Goal: Complete application form

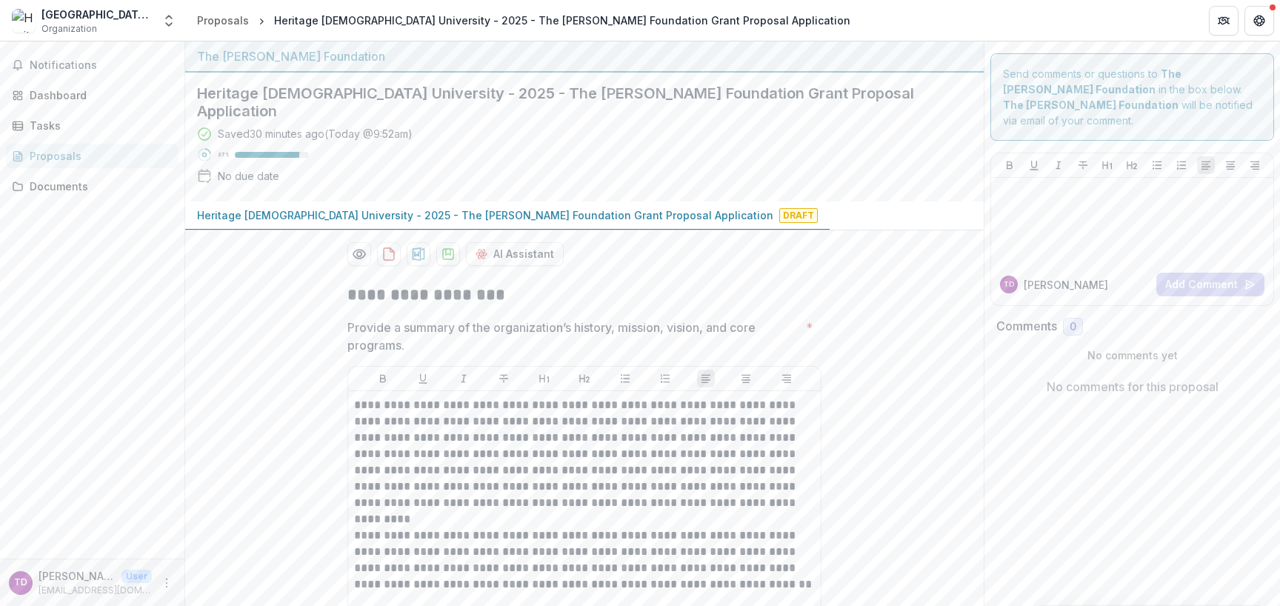
scroll to position [3040, 0]
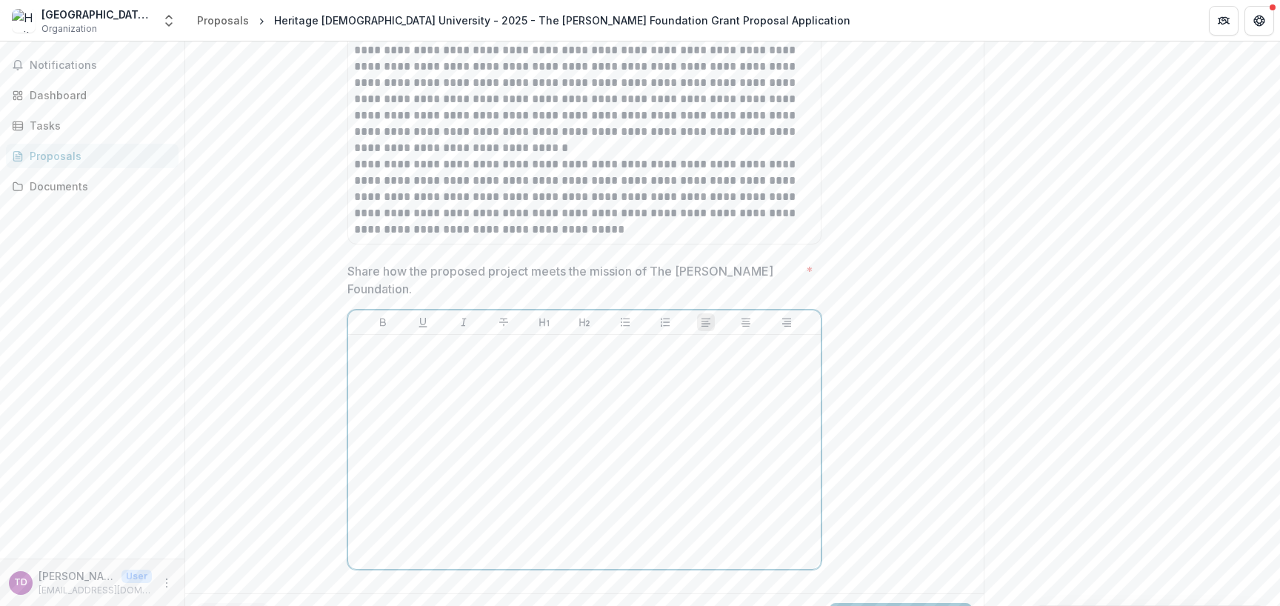
click at [688, 407] on div at bounding box center [584, 452] width 461 height 222
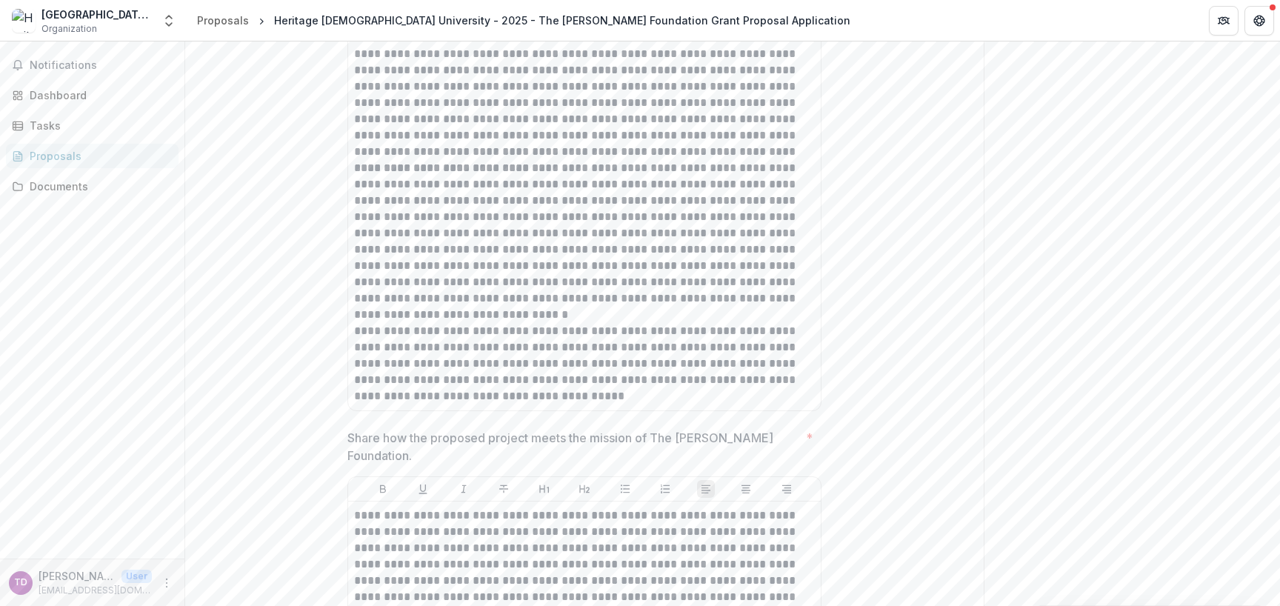
scroll to position [3291, 0]
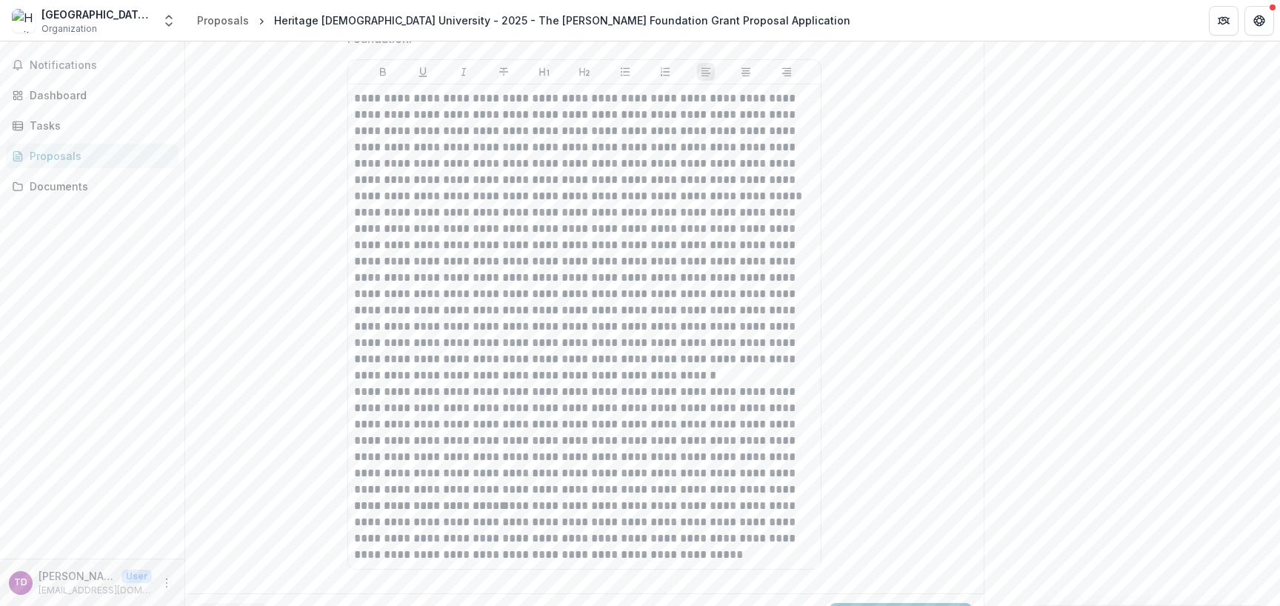
click at [912, 603] on button "Submit Response" at bounding box center [900, 618] width 142 height 30
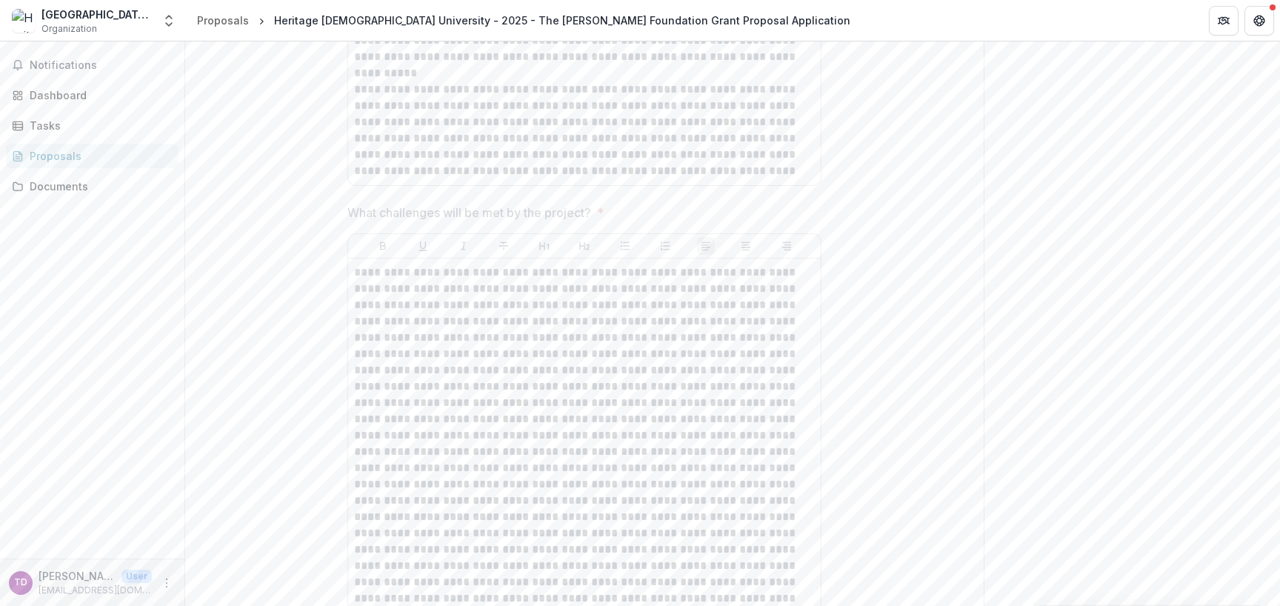
scroll to position [3338, 0]
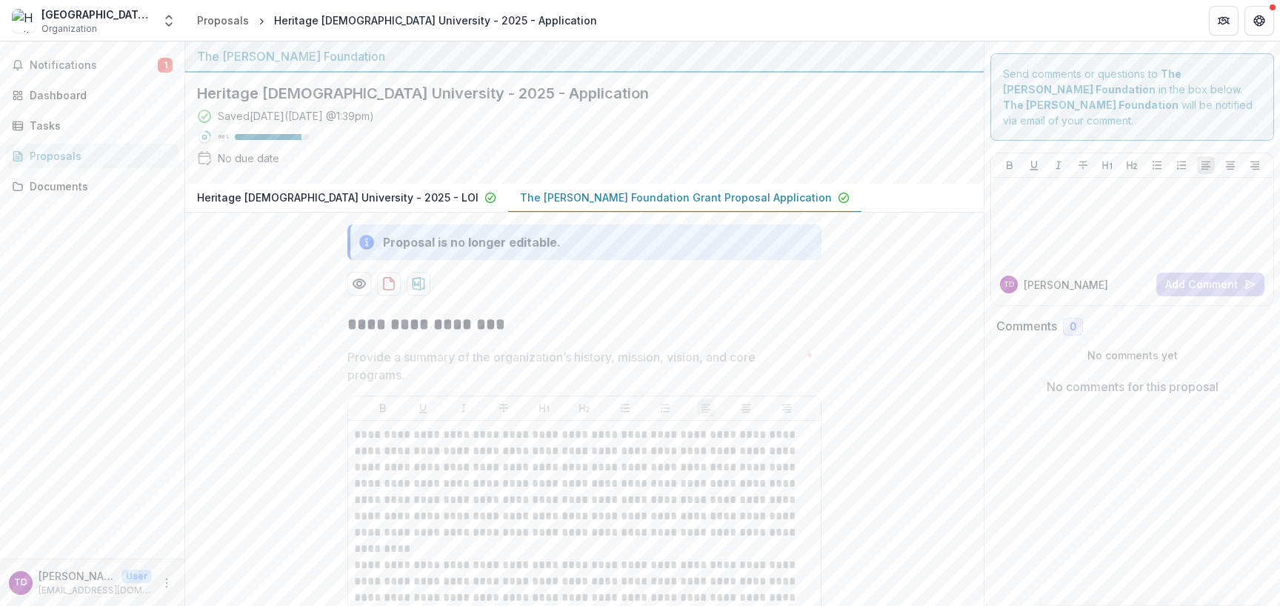
scroll to position [1240, 0]
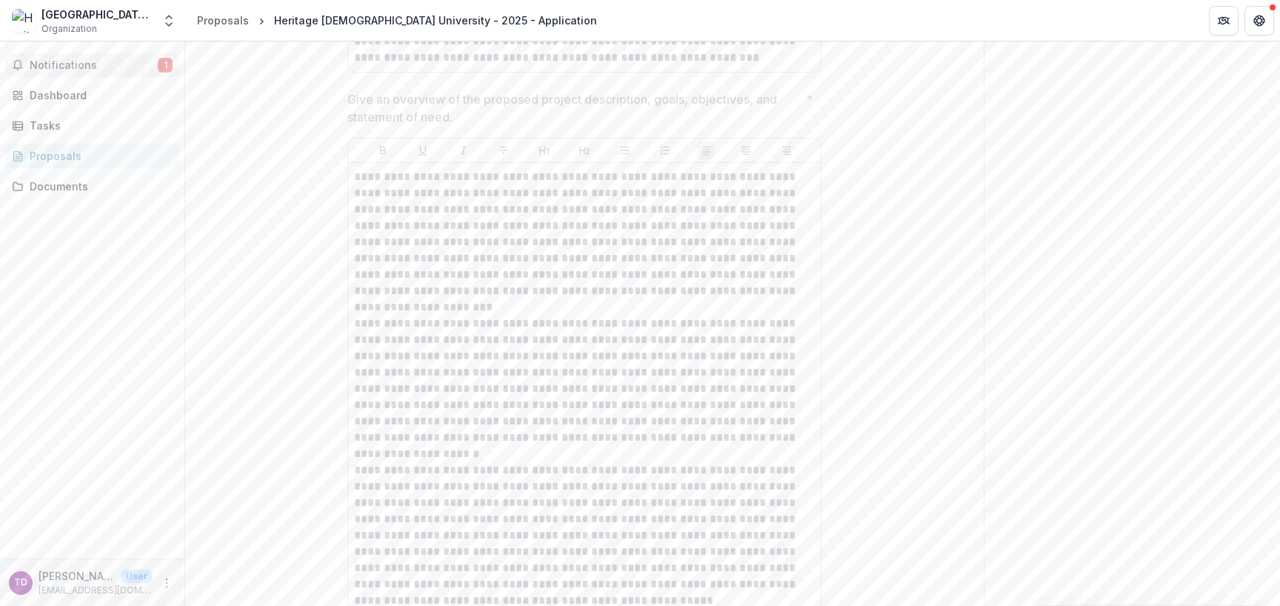
click at [90, 68] on span "Notifications" at bounding box center [94, 65] width 128 height 13
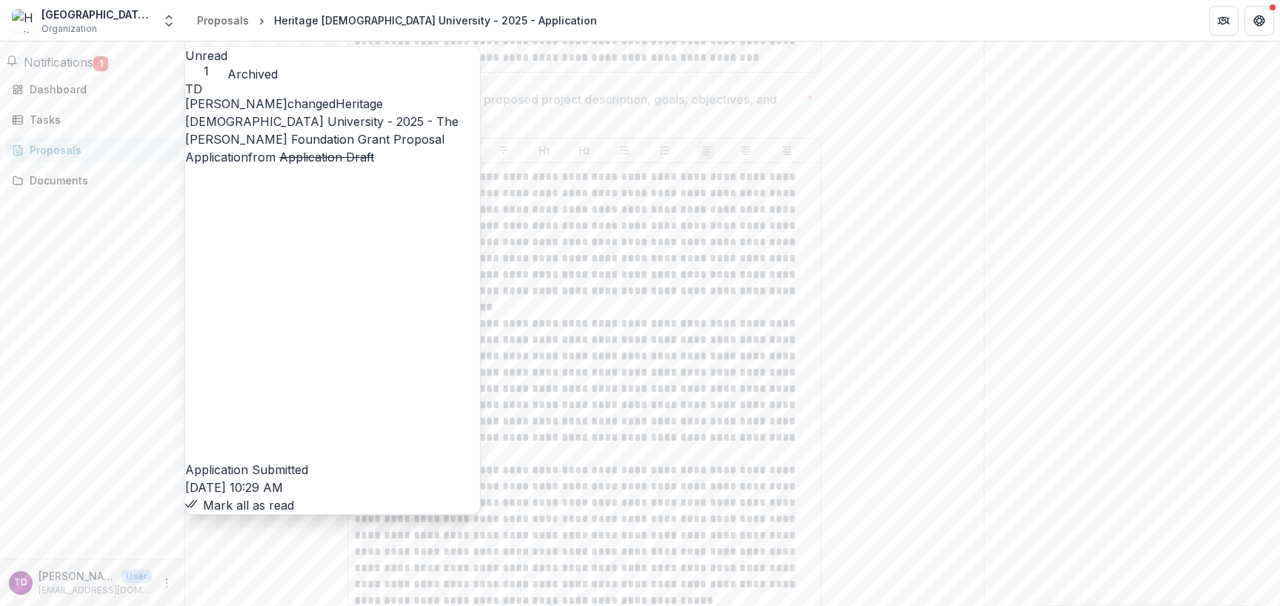
click at [294, 496] on button "Mark all as read" at bounding box center [239, 505] width 109 height 18
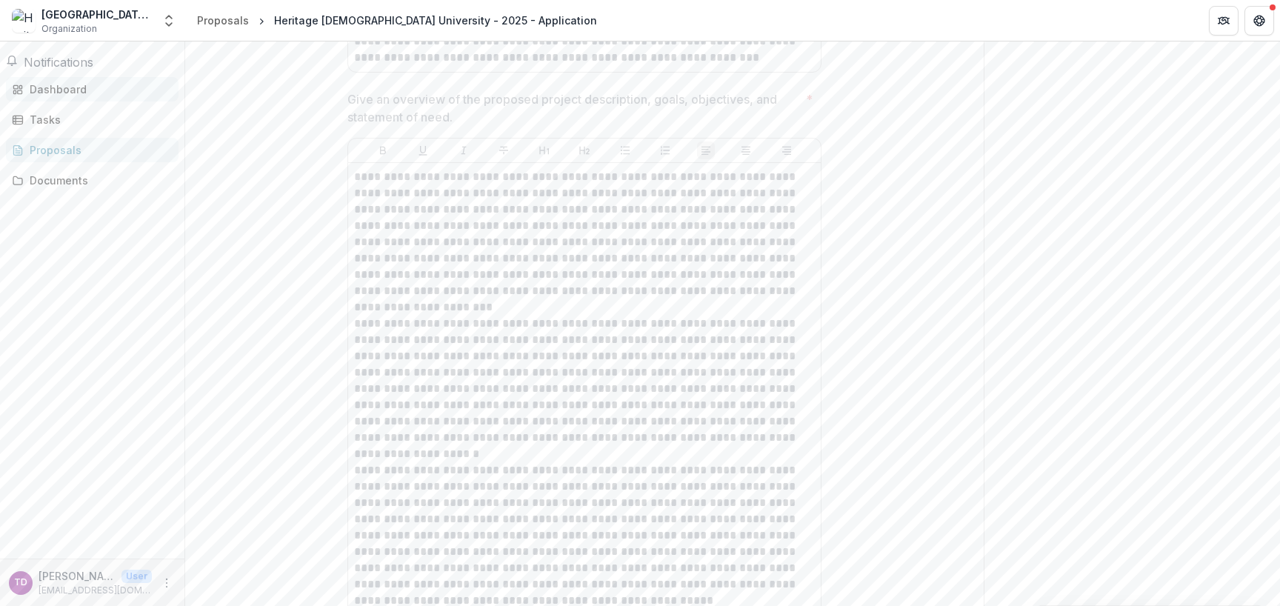
click at [78, 89] on div "Dashboard" at bounding box center [98, 89] width 137 height 16
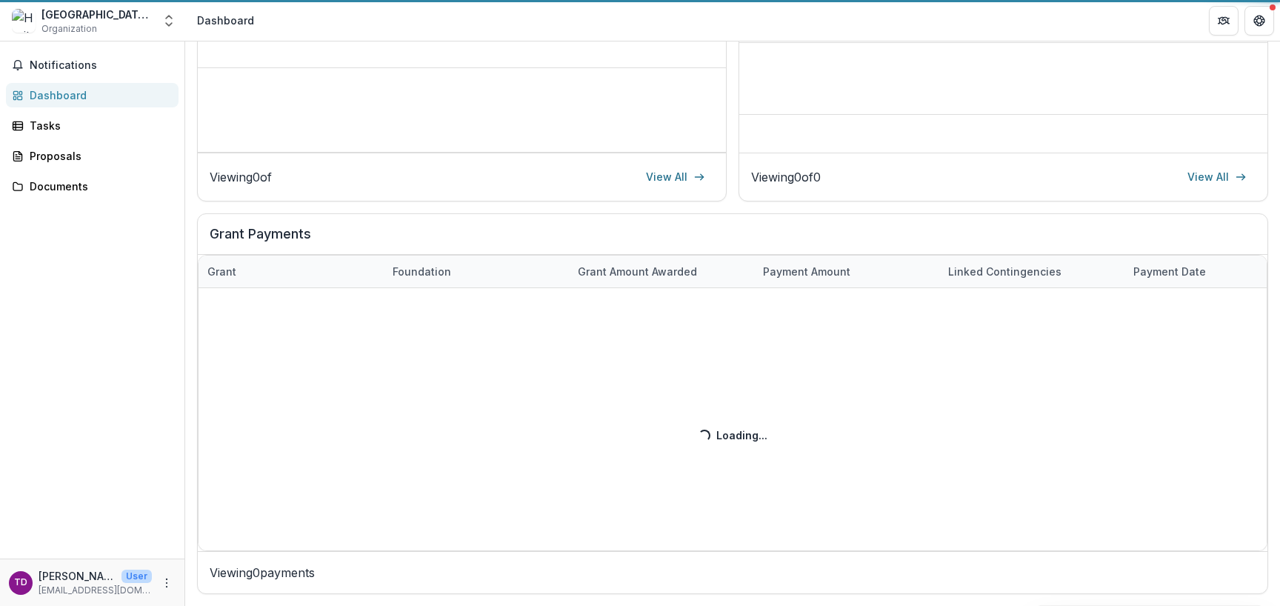
scroll to position [335, 0]
